Goal: Information Seeking & Learning: Learn about a topic

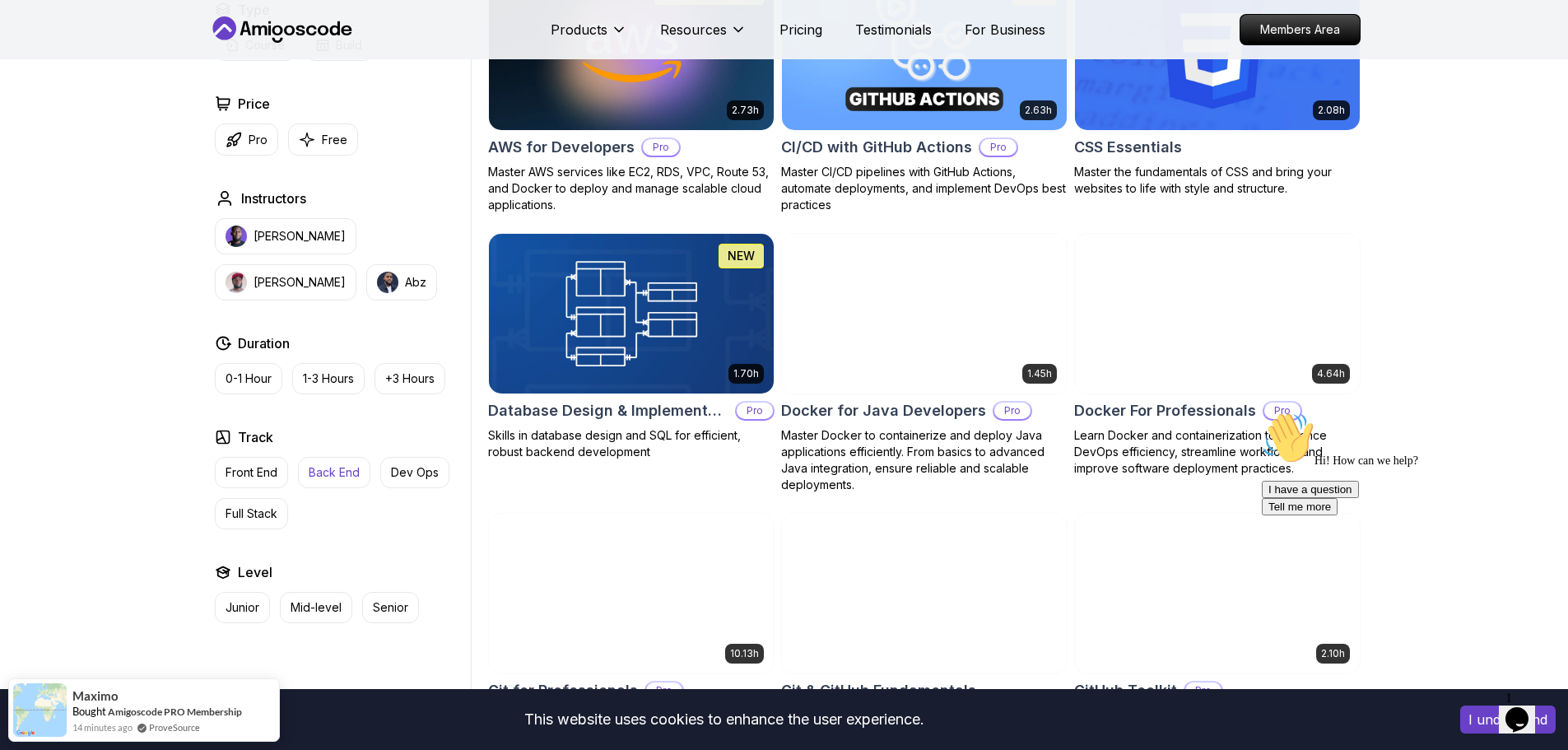
scroll to position [1399, 0]
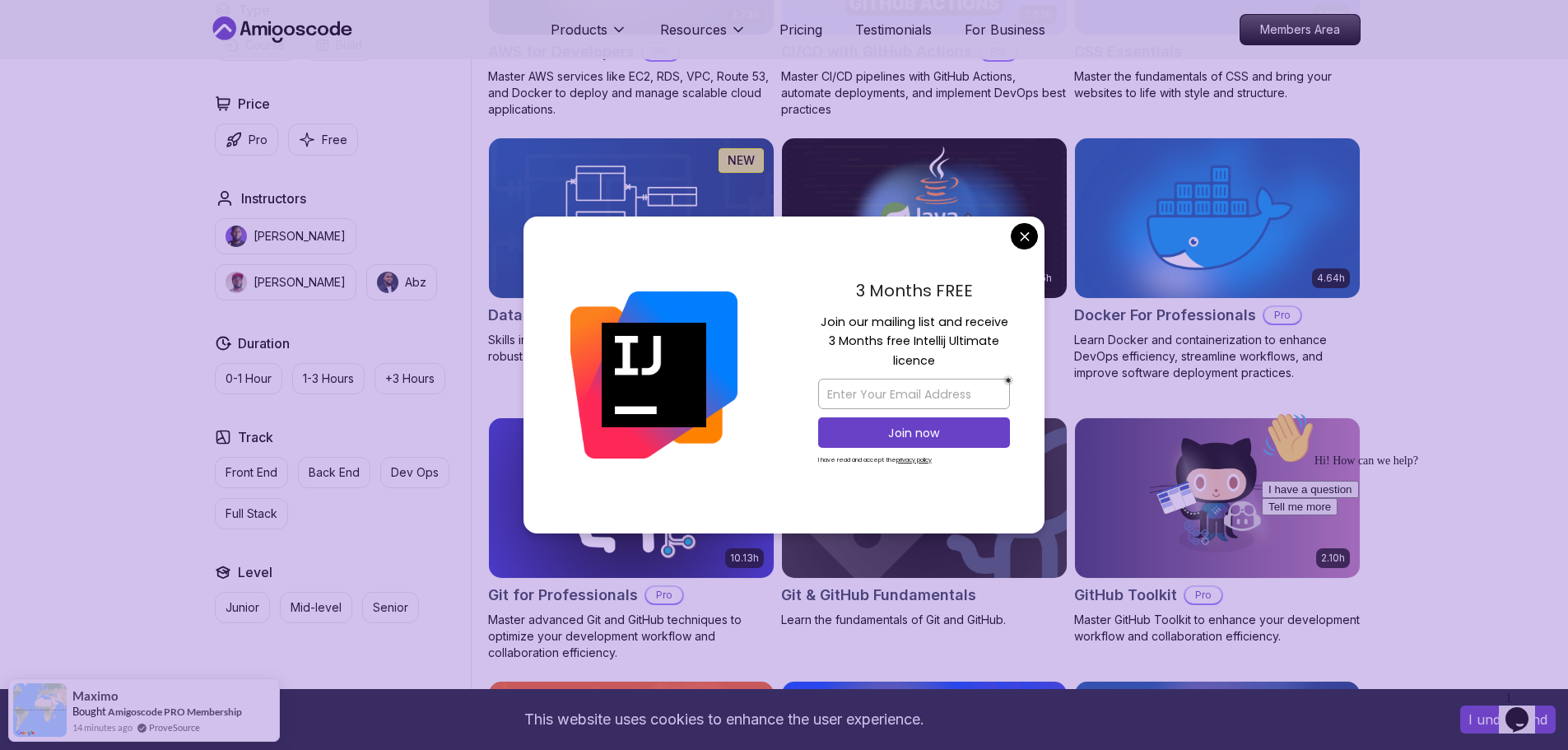
click at [272, 450] on div "Track Front End Back End Dev Ops Full Stack" at bounding box center [339, 477] width 249 height 102
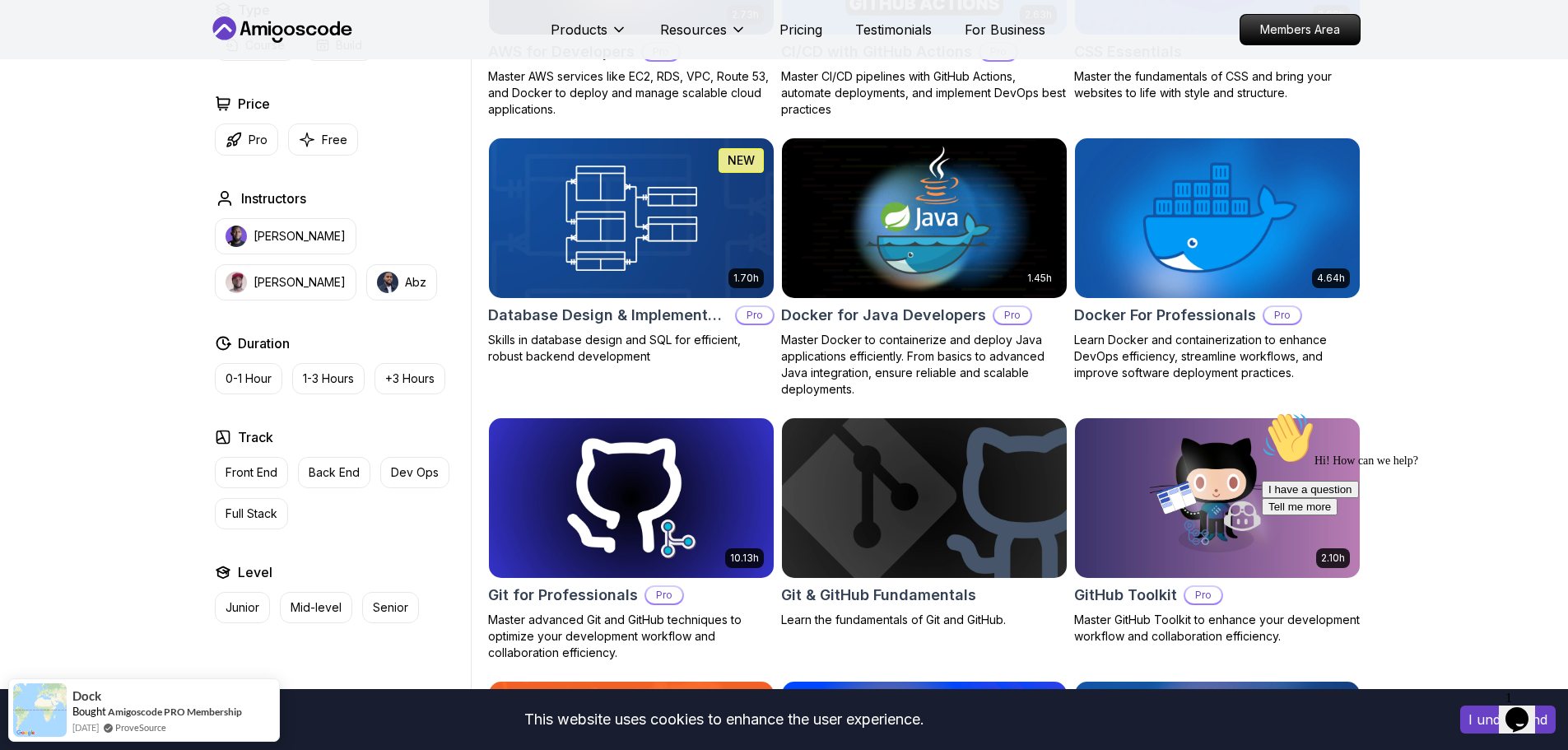
click at [1200, 216] on img at bounding box center [1217, 217] width 299 height 167
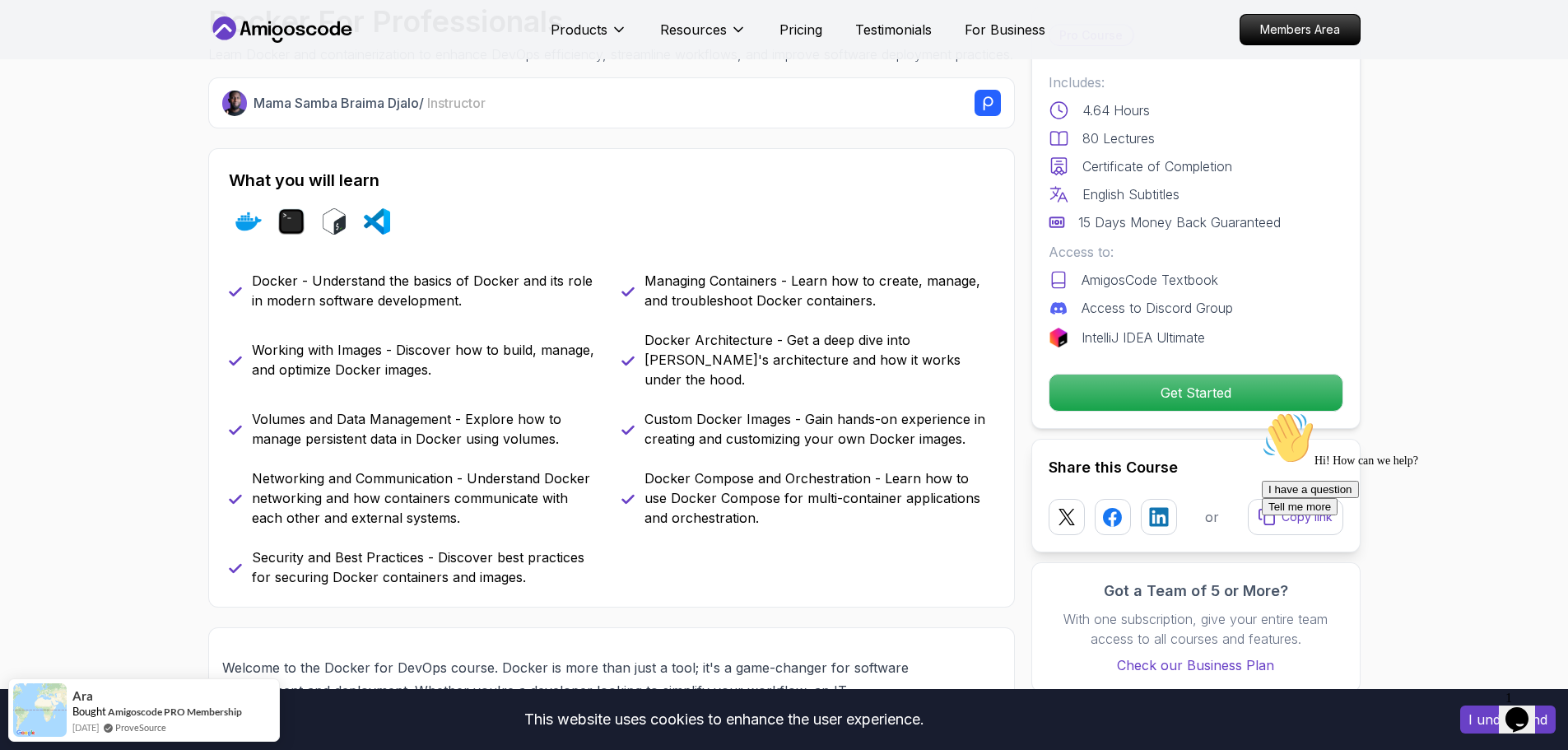
scroll to position [576, 0]
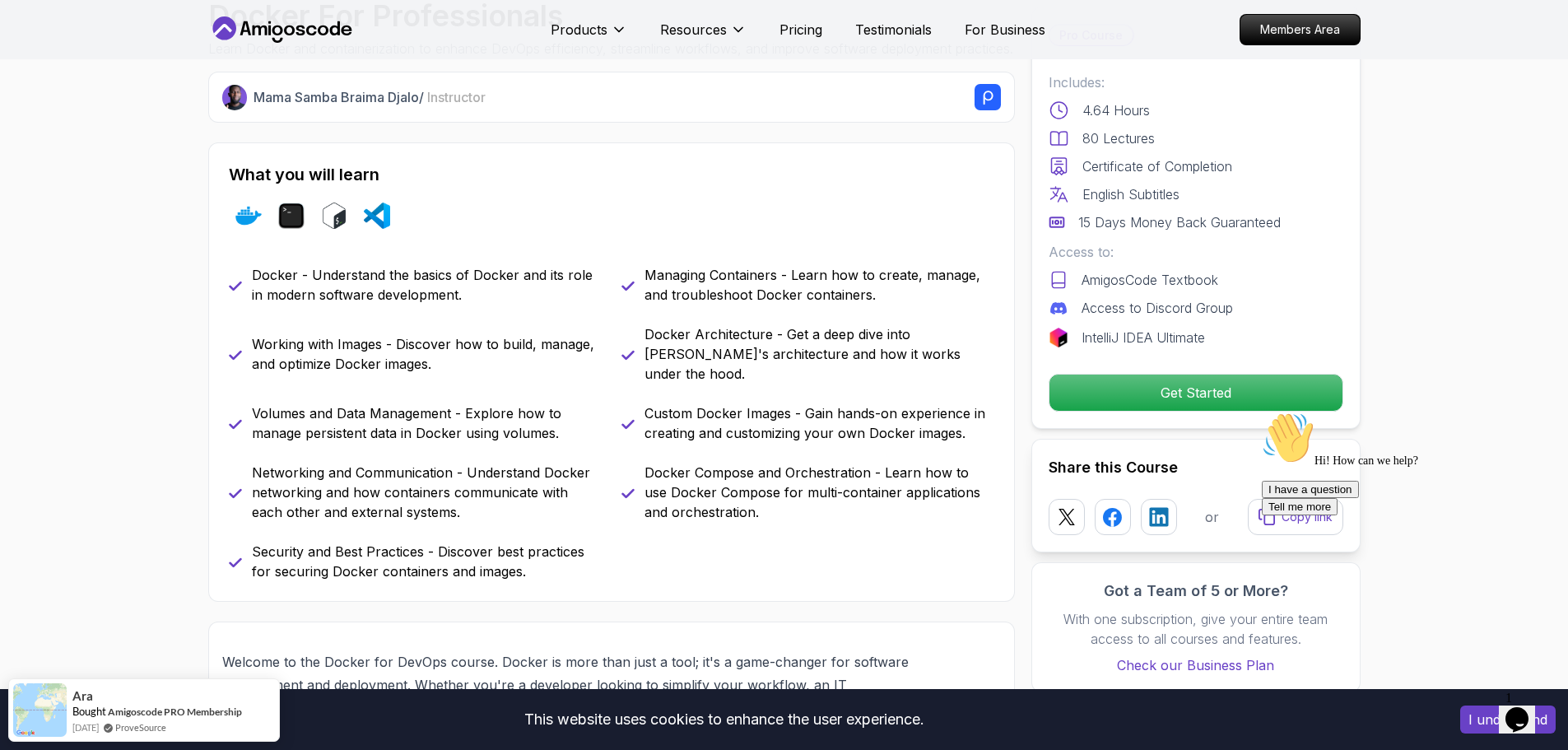
click at [450, 106] on span "Instructor" at bounding box center [456, 97] width 58 height 16
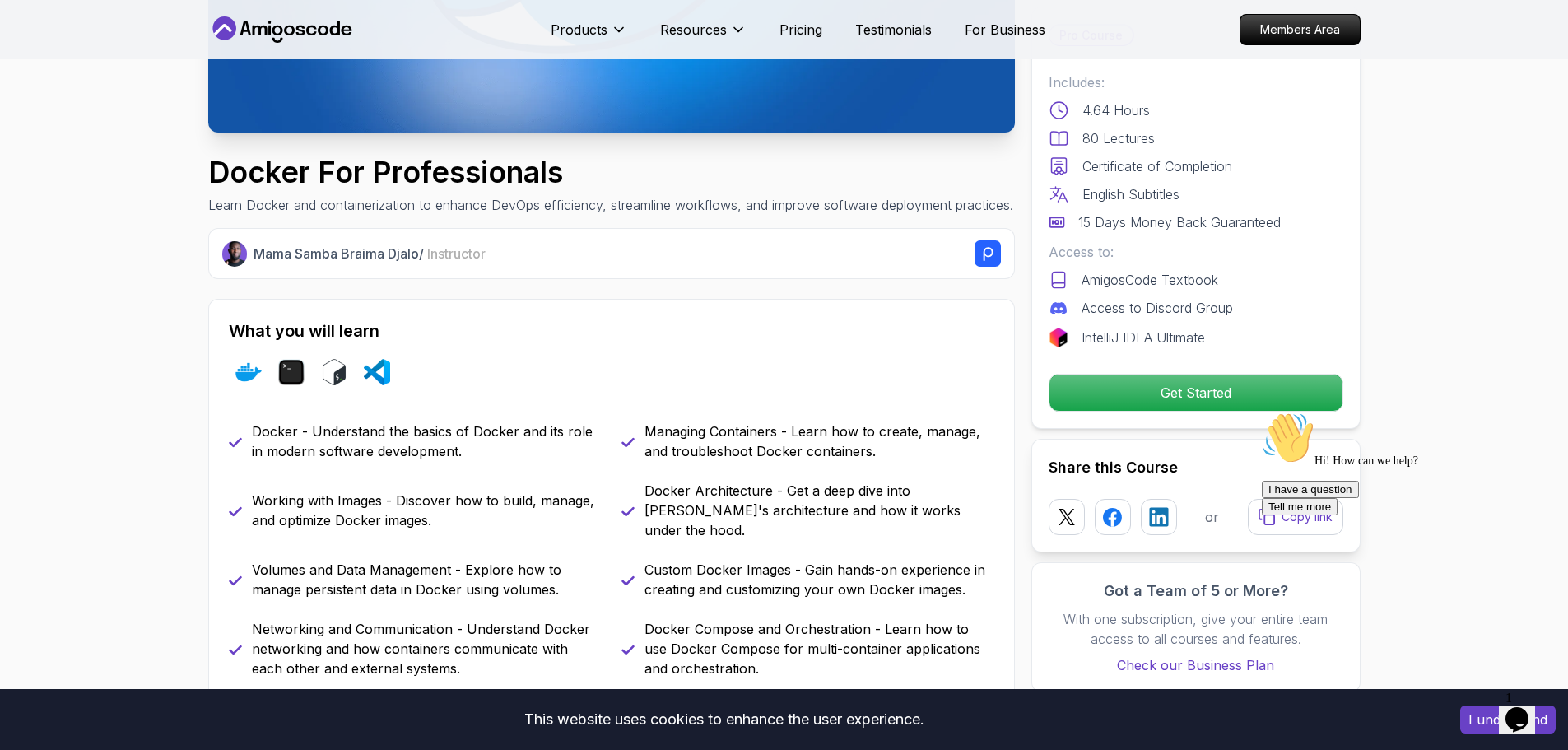
scroll to position [411, 0]
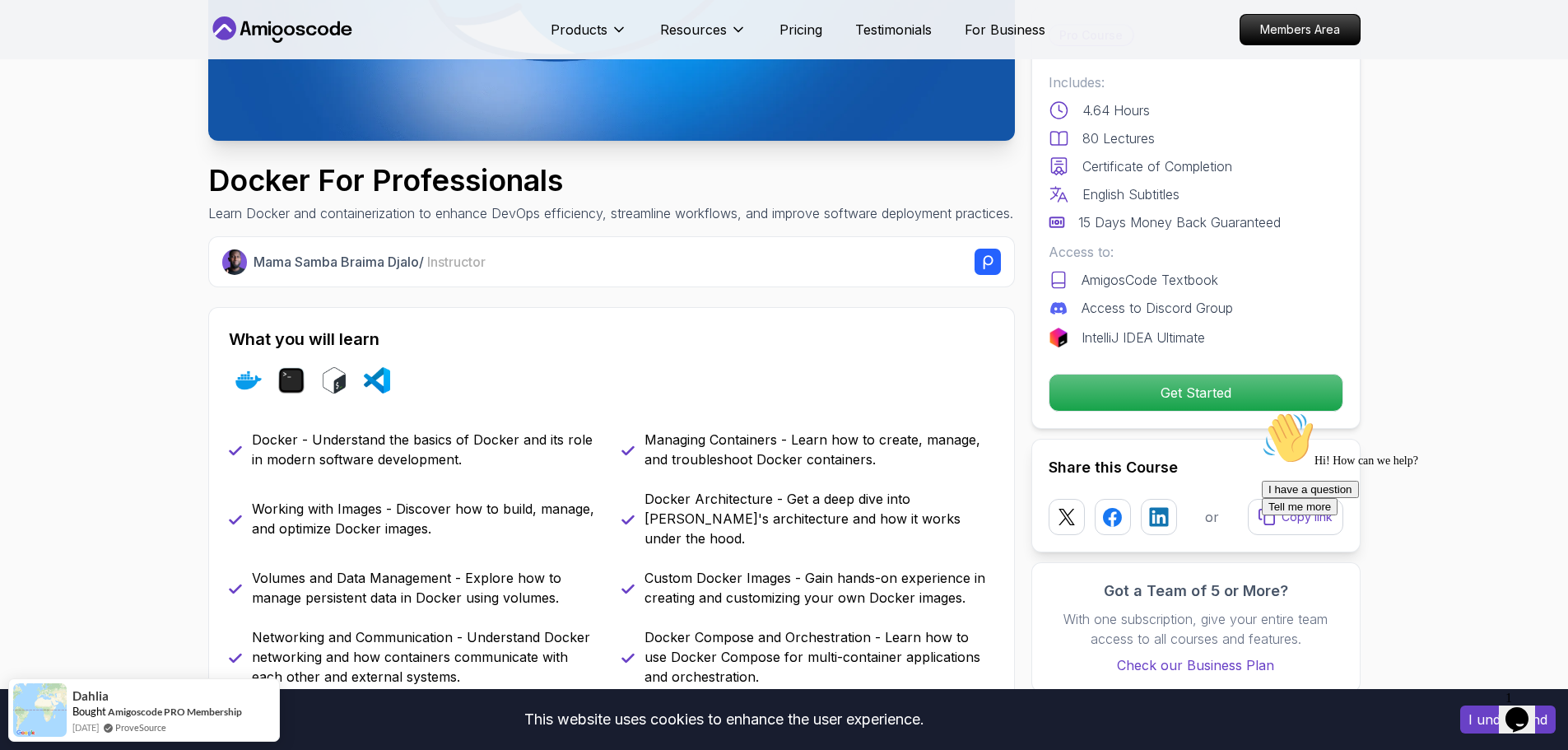
click at [986, 275] on rect at bounding box center [988, 261] width 26 height 26
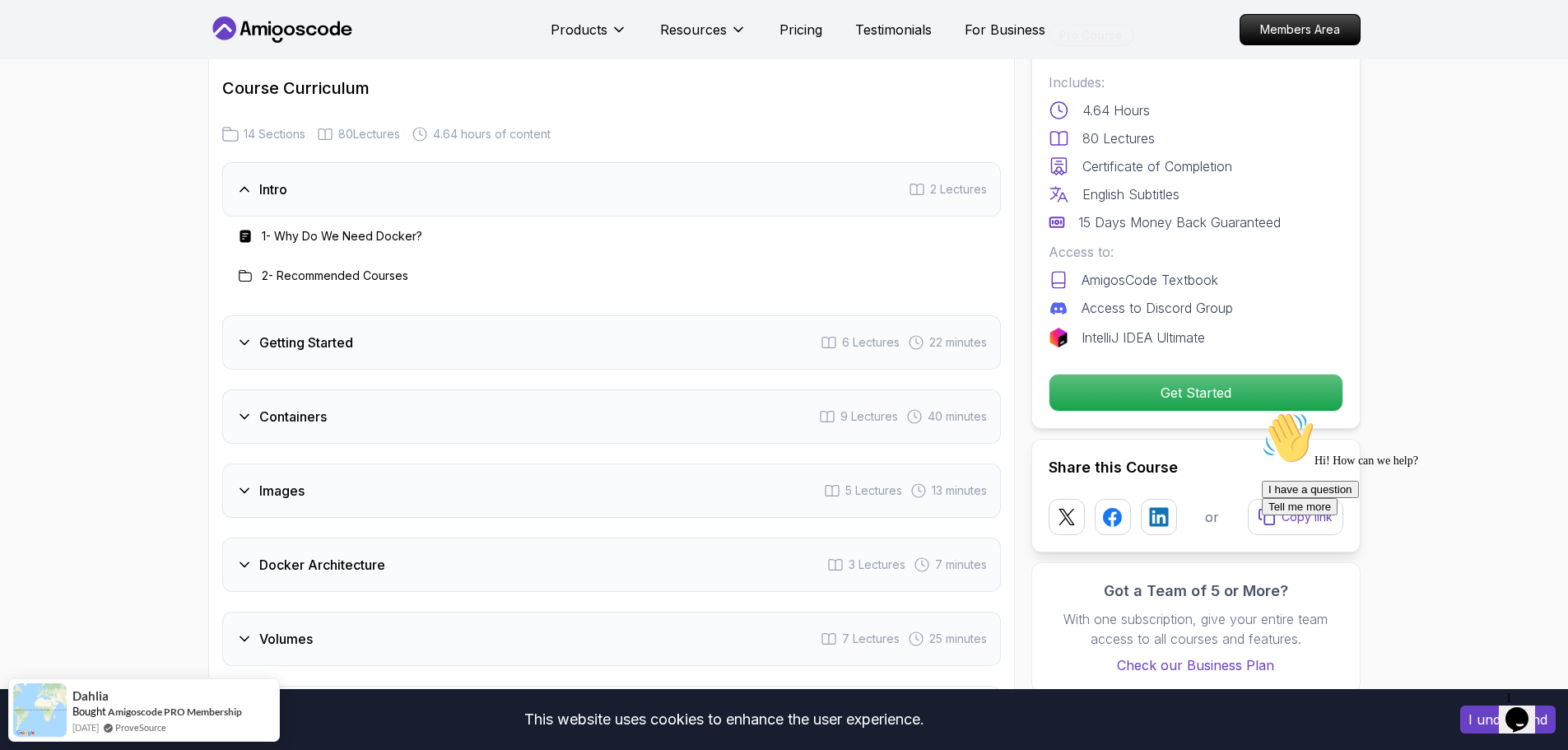
scroll to position [2717, 0]
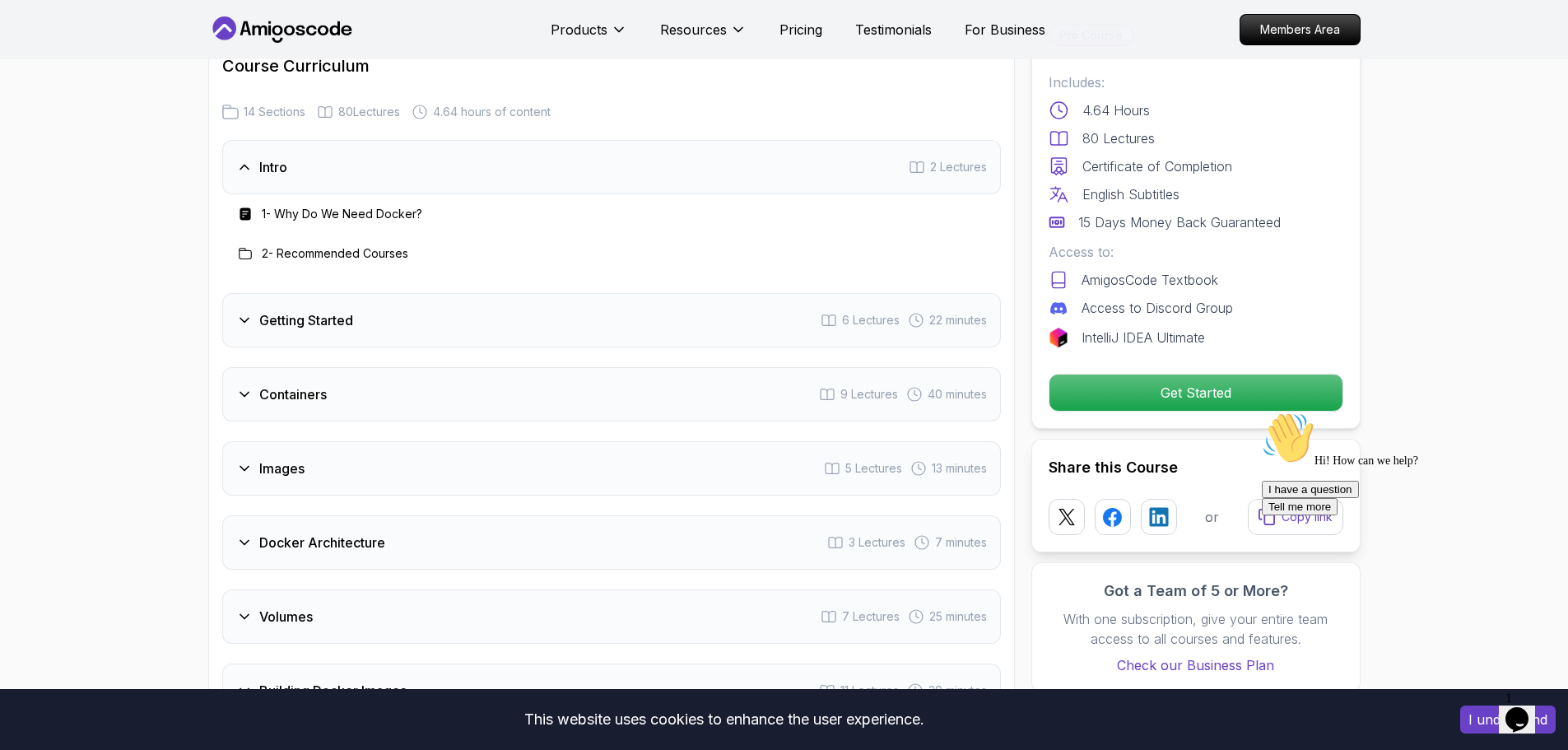
click at [309, 332] on div "Getting Started 6 Lectures 22 minutes" at bounding box center [611, 320] width 779 height 54
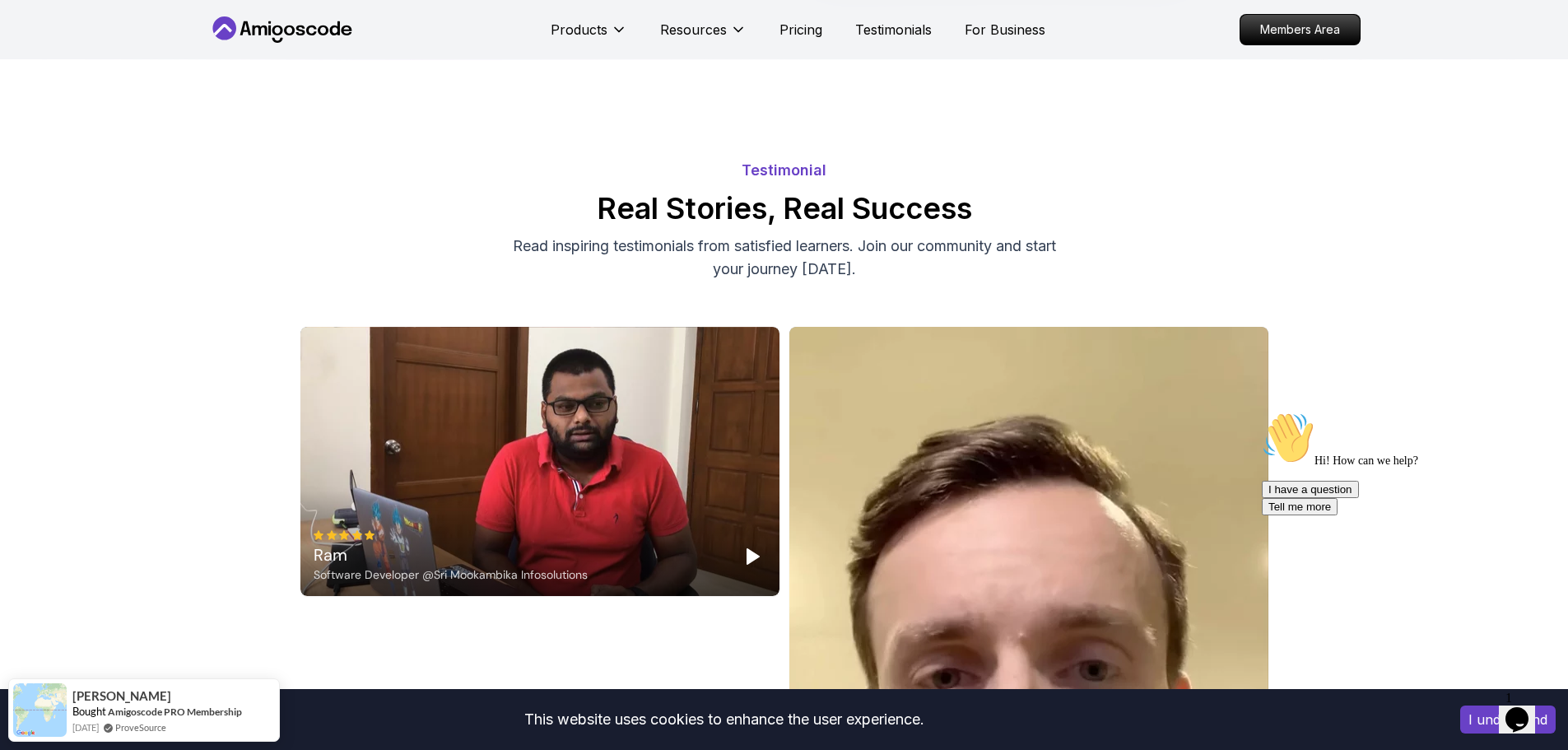
scroll to position [5516, 0]
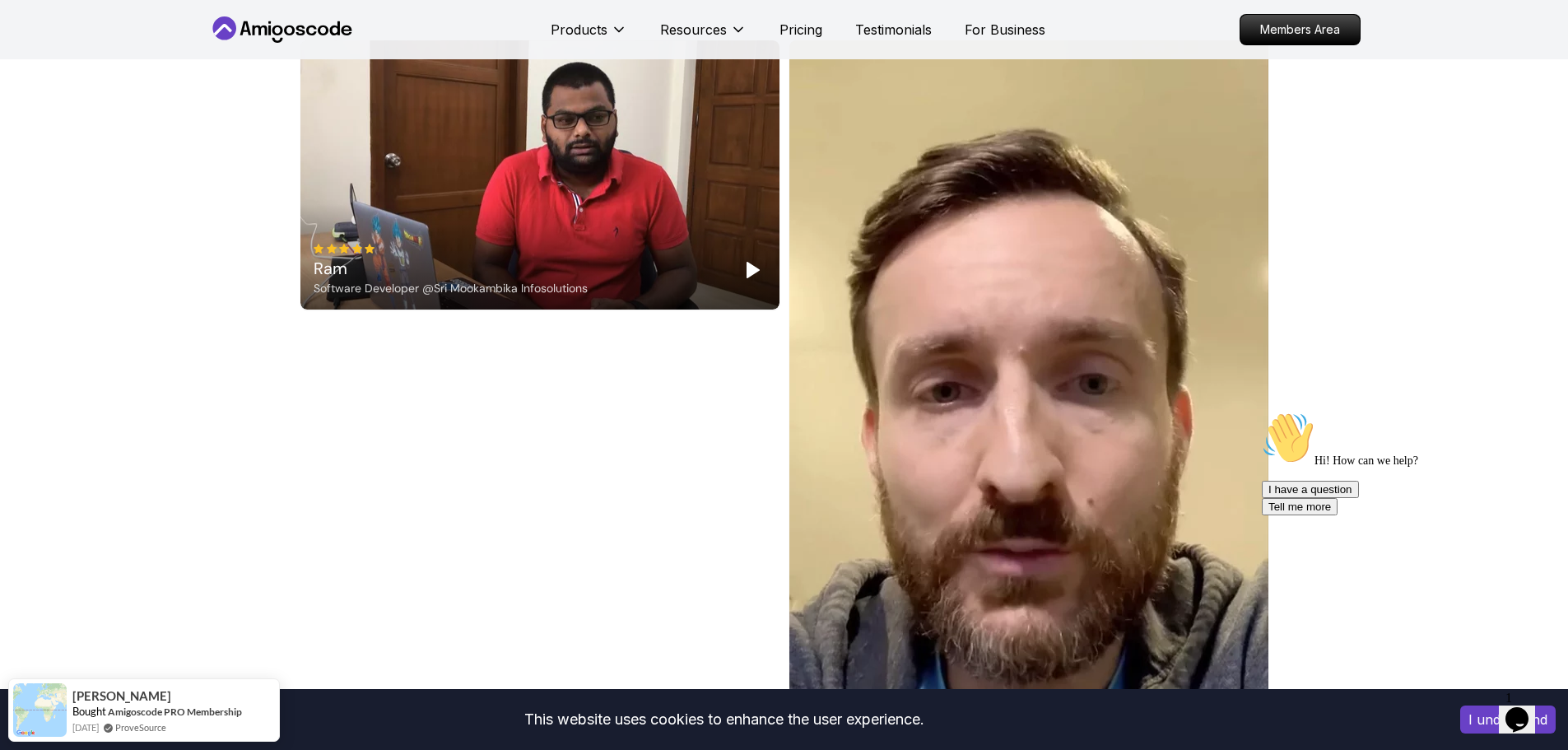
drag, startPoint x: 305, startPoint y: 353, endPoint x: 372, endPoint y: 459, distance: 125.4
click at [372, 459] on div "Ram Software Developer @Sri Mookambika Infosolutions [PERSON_NAME] @FSB" at bounding box center [785, 472] width 968 height 862
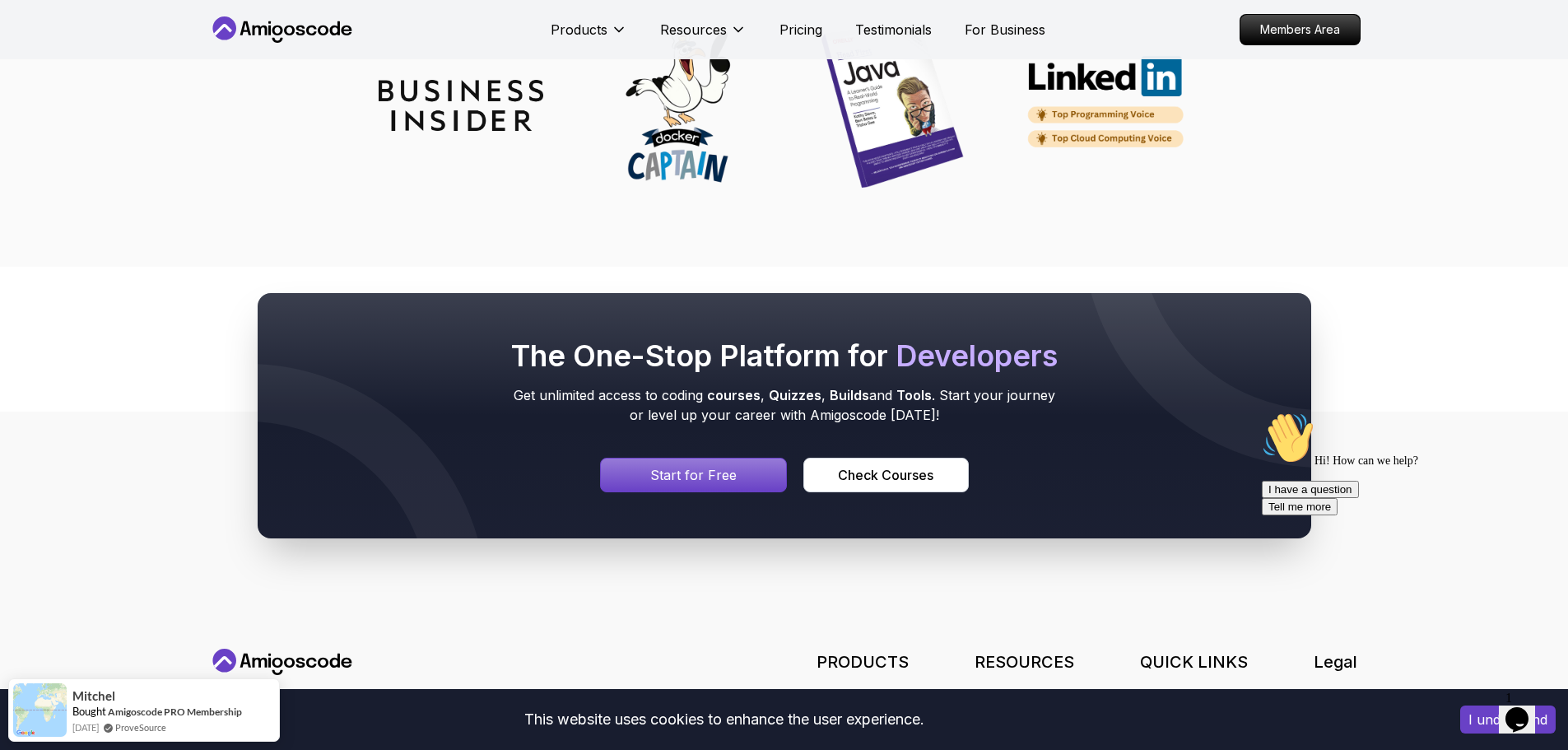
scroll to position [7773, 0]
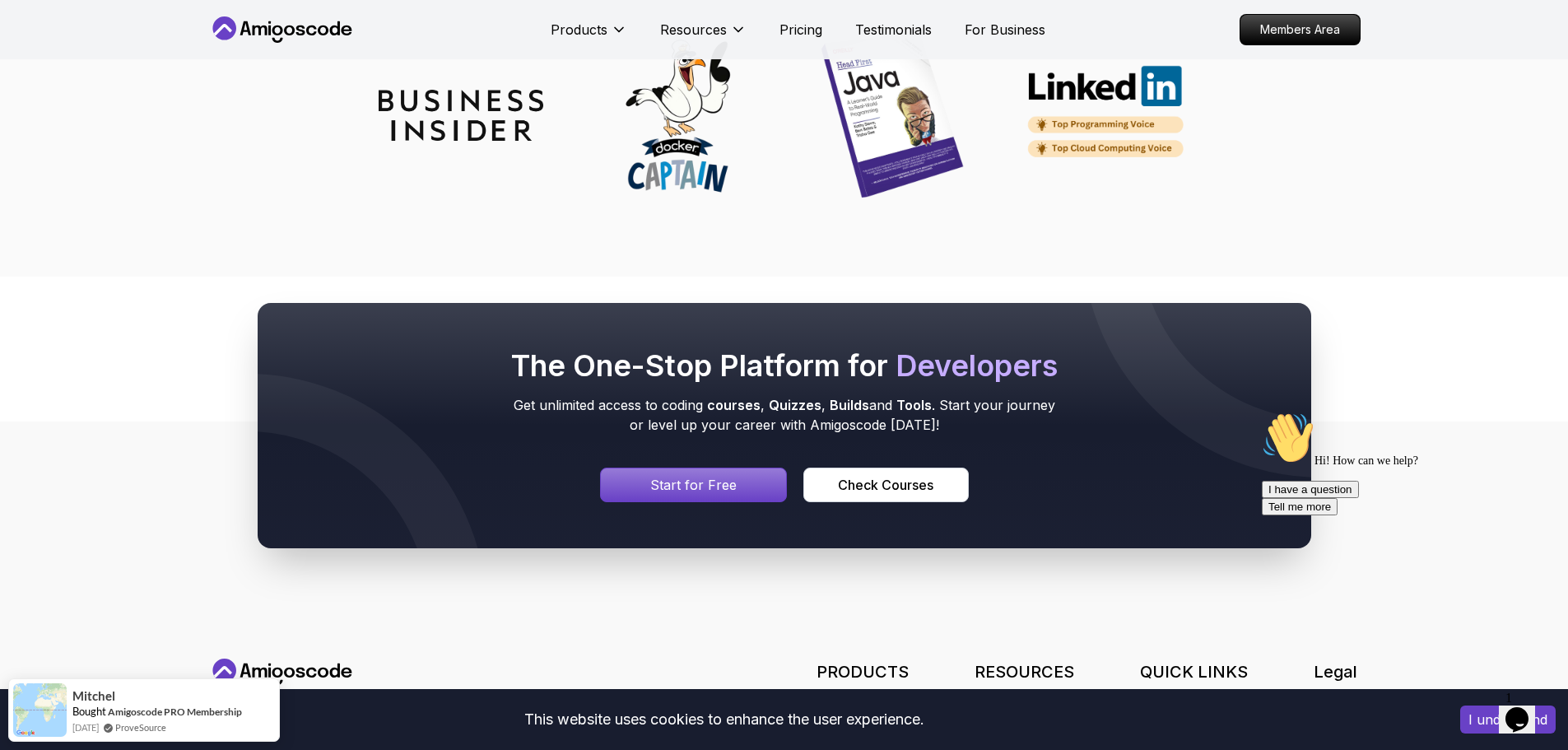
click at [285, 27] on icon at bounding box center [289, 30] width 11 height 10
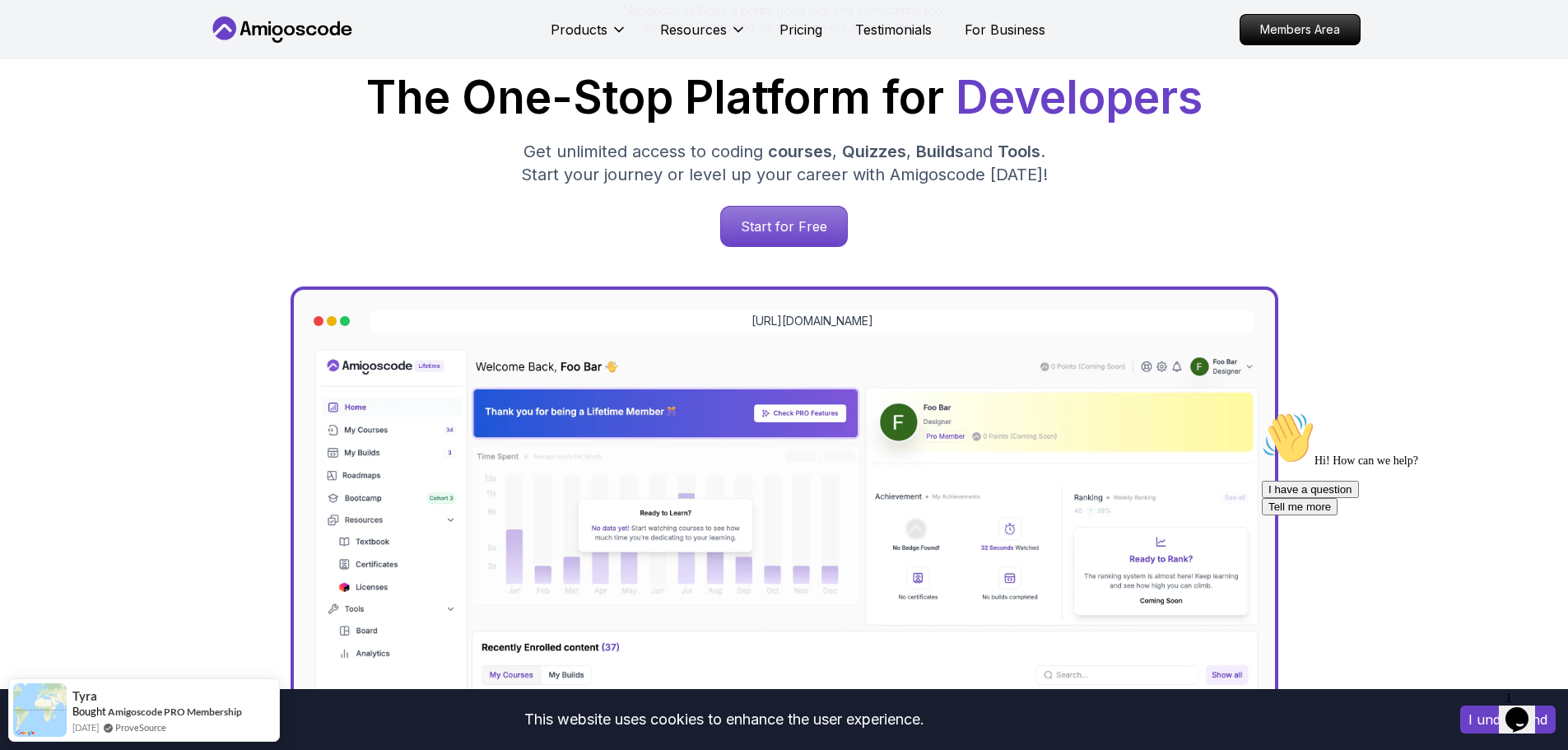
scroll to position [245, 0]
